Goal: Find specific page/section: Find specific page/section

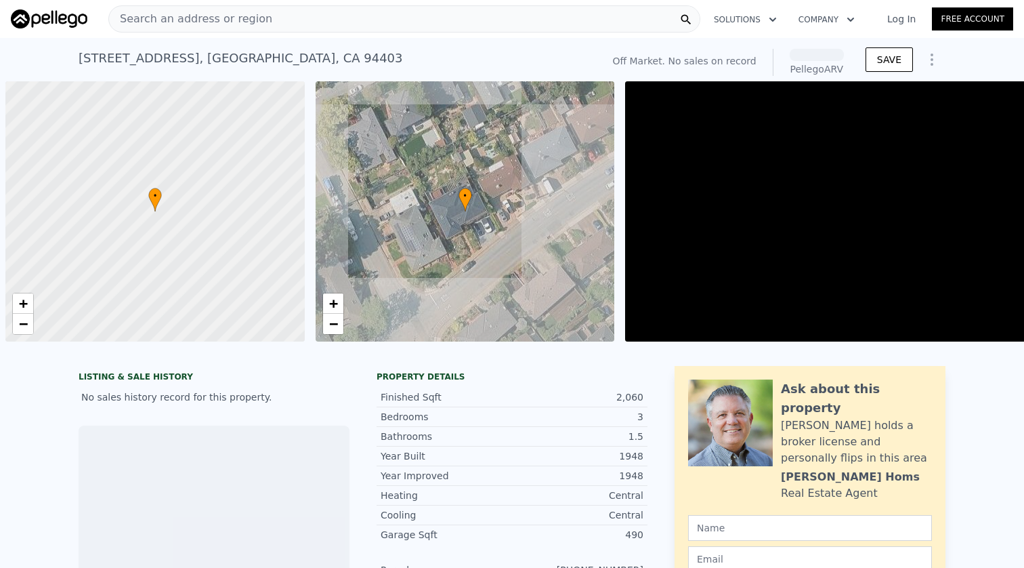
scroll to position [0, 5]
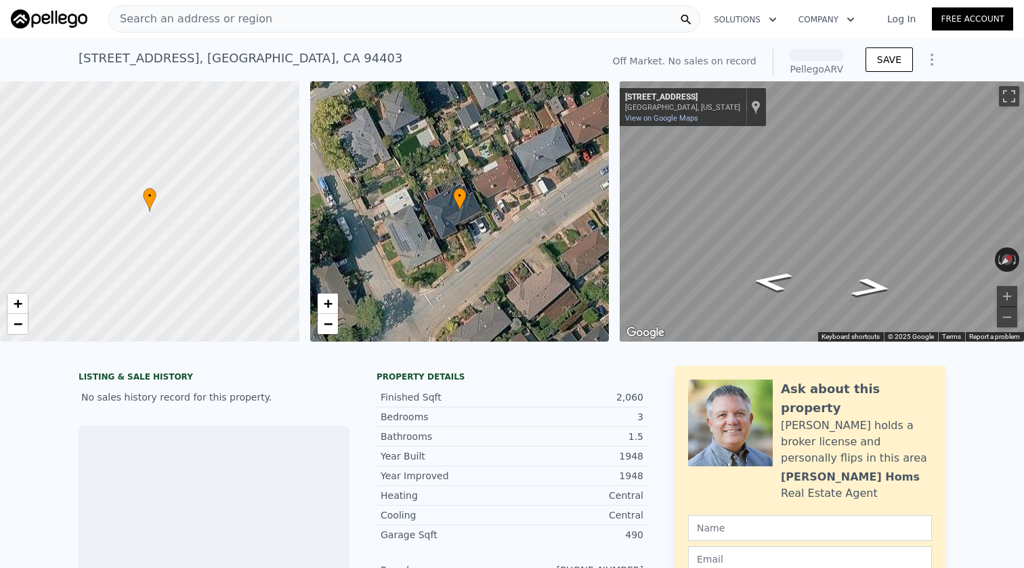
click at [161, 16] on span "Search an address or region" at bounding box center [190, 19] width 163 height 16
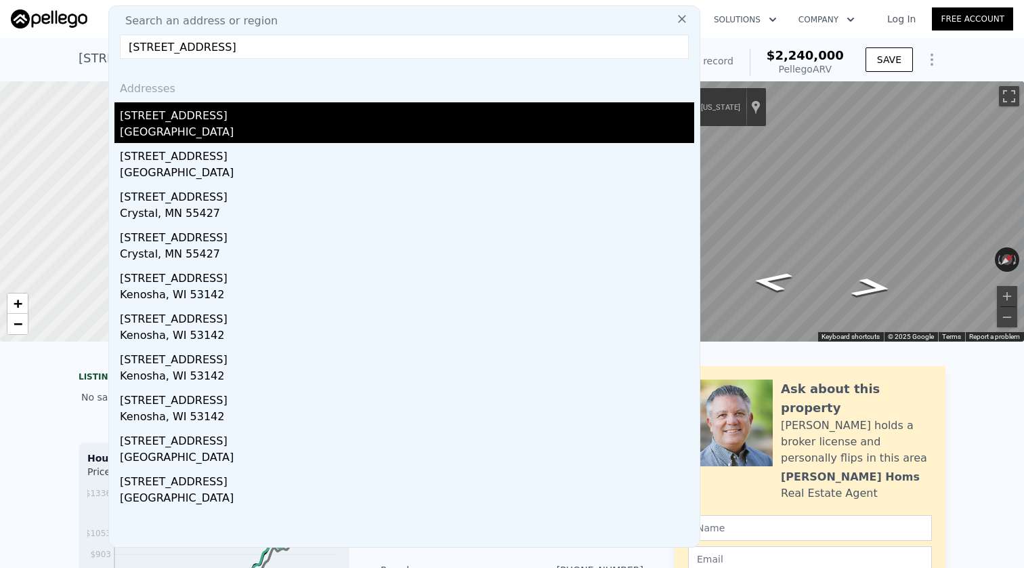
type input "[STREET_ADDRESS]"
click at [243, 118] on div "[STREET_ADDRESS]" at bounding box center [407, 113] width 574 height 22
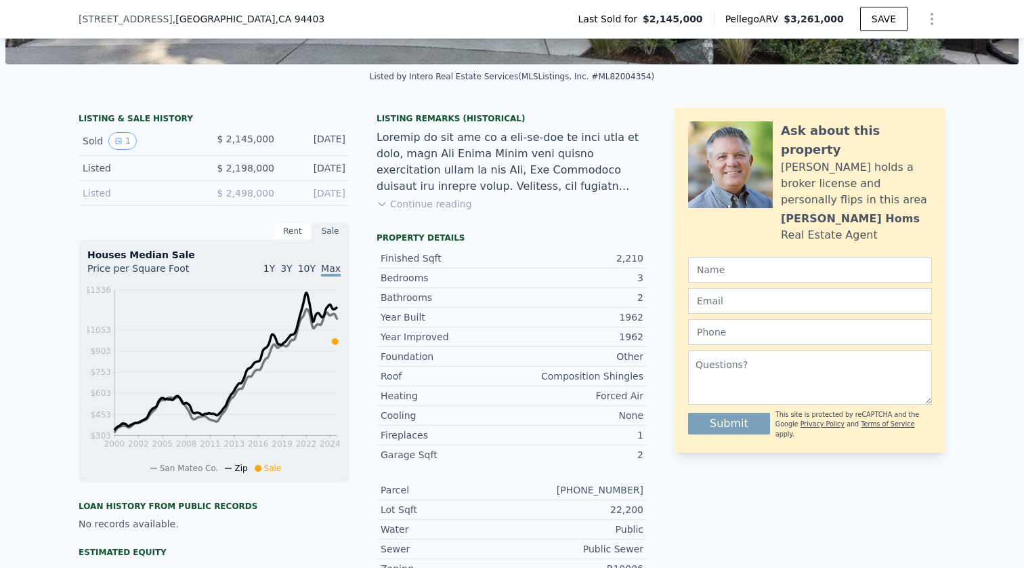
scroll to position [273, 0]
click at [297, 232] on div "Rent" at bounding box center [293, 231] width 38 height 18
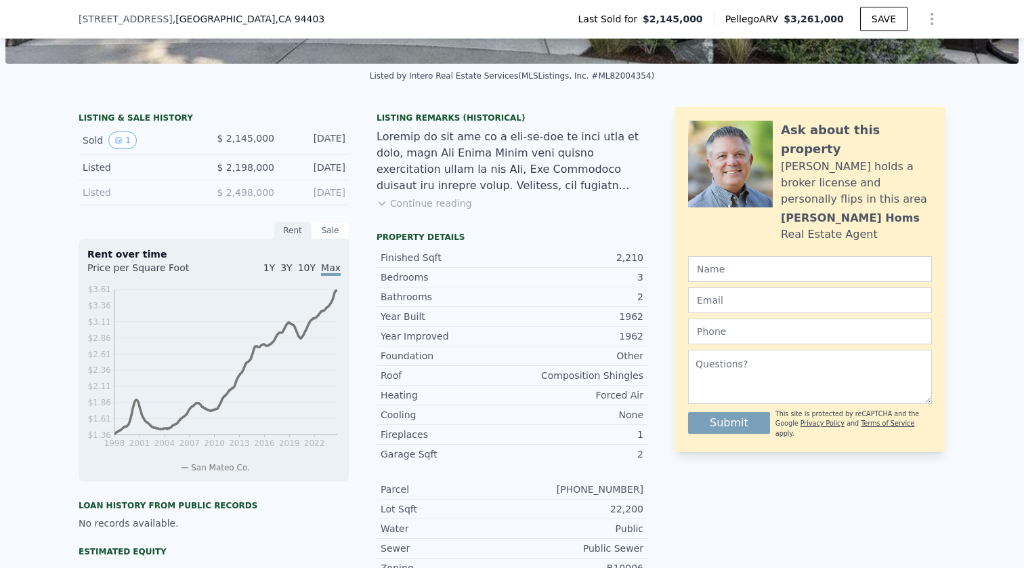
click at [326, 232] on div "Sale" at bounding box center [331, 231] width 38 height 18
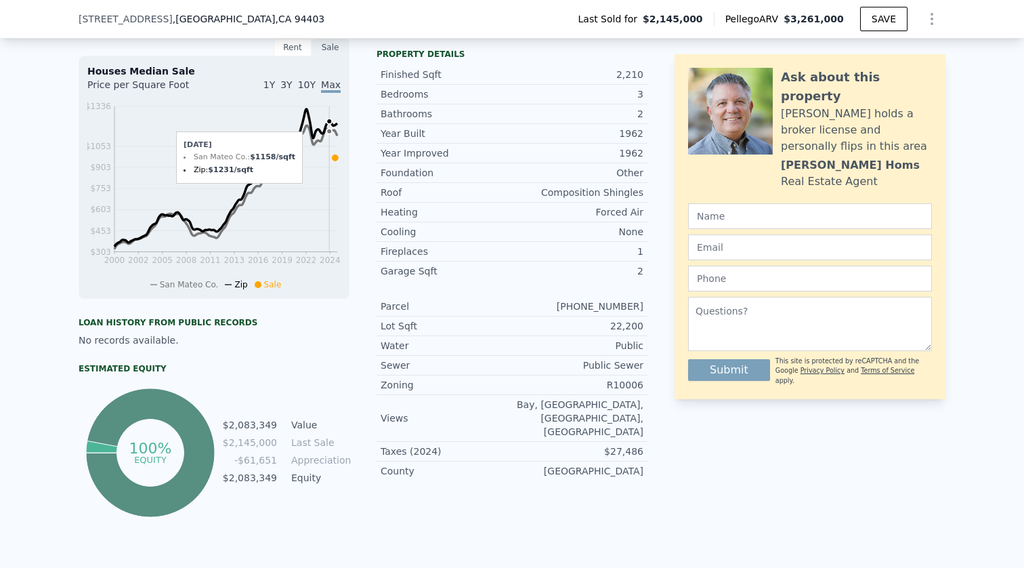
scroll to position [512, 0]
